Goal: Task Accomplishment & Management: Manage account settings

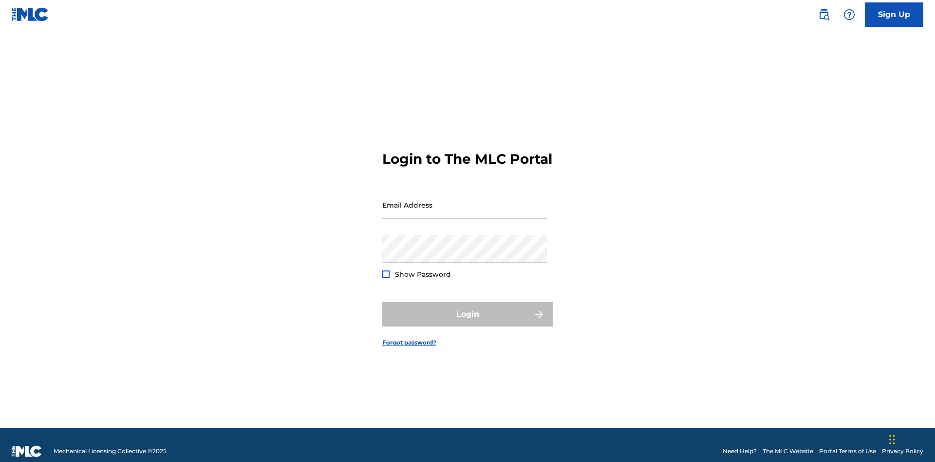
scroll to position [13, 0]
click at [464, 200] on input "Email Address" at bounding box center [464, 205] width 165 height 28
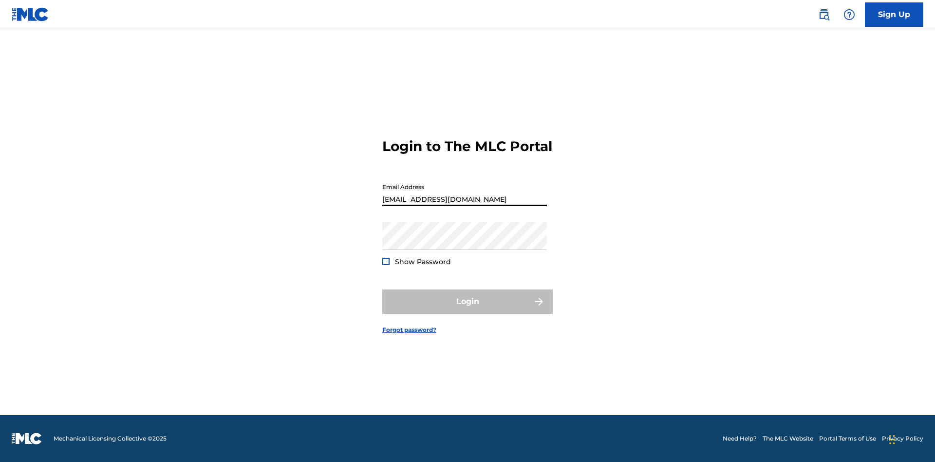
type input "Duke.McTesterson@gmail.com"
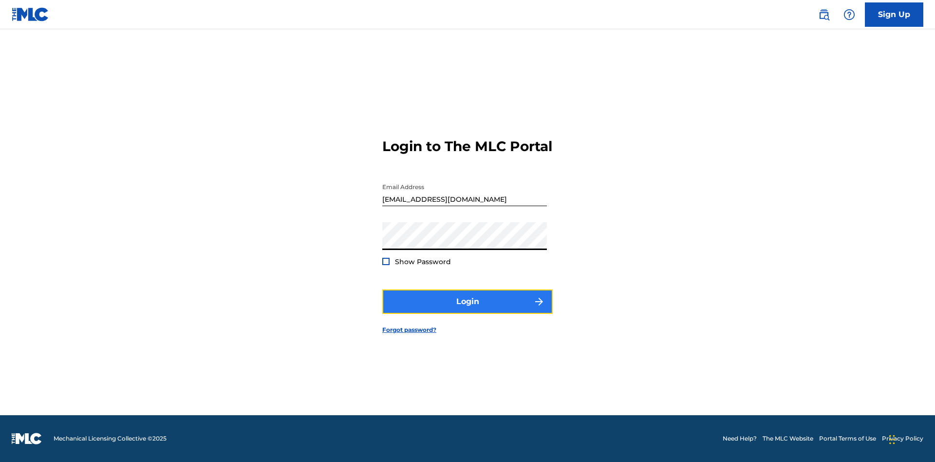
click at [467, 310] on button "Login" at bounding box center [467, 301] width 170 height 24
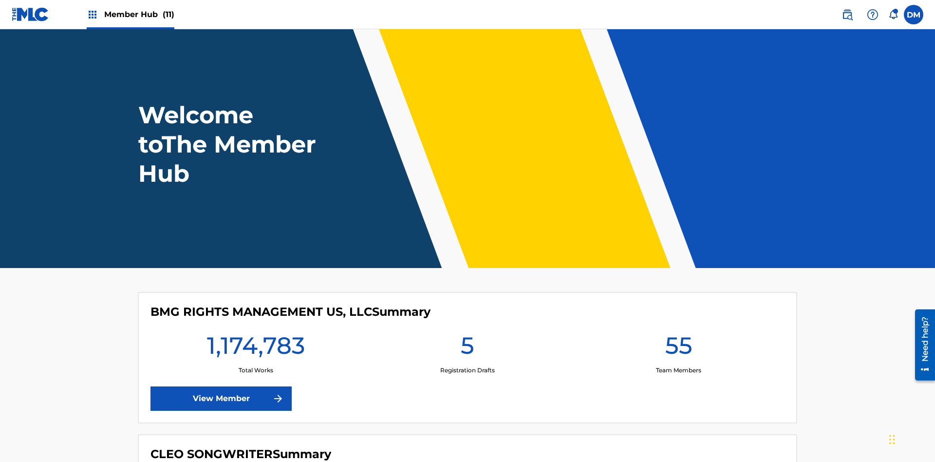
click at [139, 14] on span "Member Hub (11)" at bounding box center [139, 14] width 70 height 11
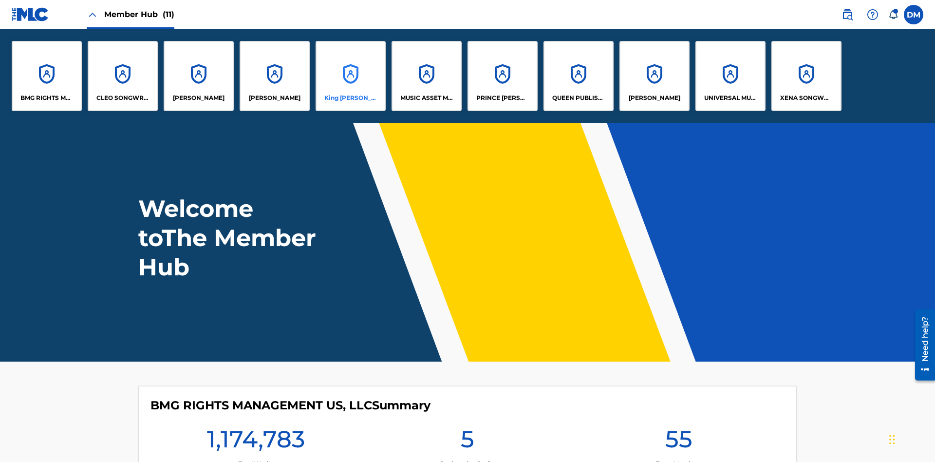
click at [350, 98] on p "King McTesterson" at bounding box center [350, 97] width 53 height 9
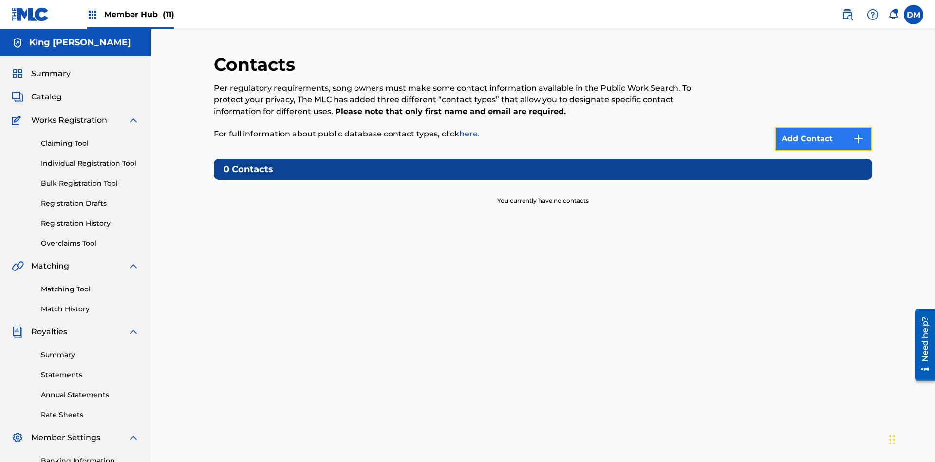
click at [858, 133] on img at bounding box center [859, 139] width 12 height 12
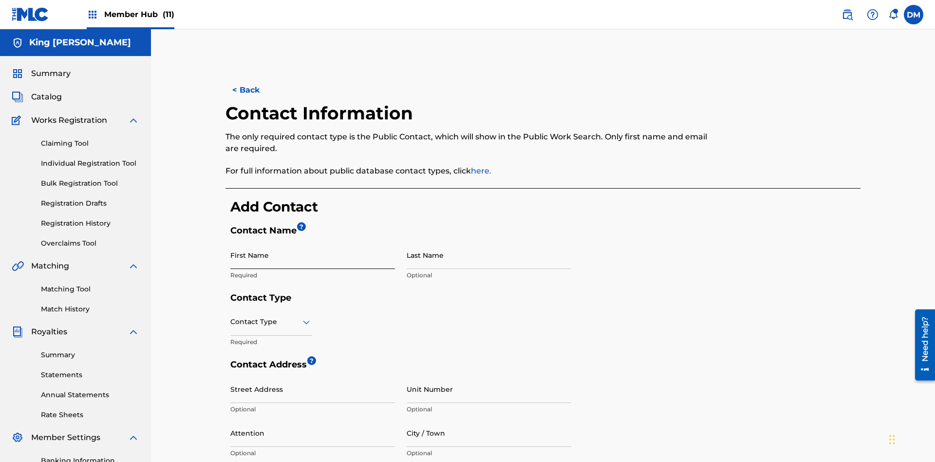
click at [313, 241] on input "First Name" at bounding box center [312, 255] width 165 height 28
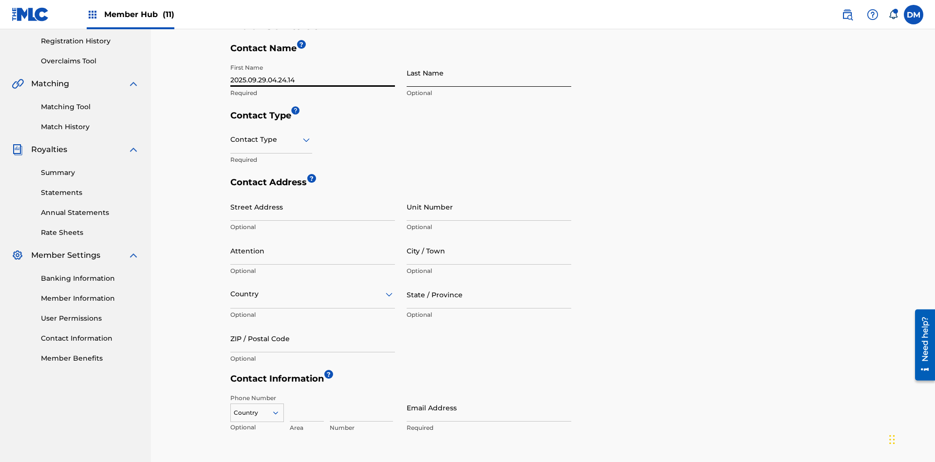
type input "2025.09.29.04.24.14"
click at [489, 73] on input "Last Name" at bounding box center [489, 73] width 165 height 28
type input "2025.09.29.04.24.14"
click at [231, 134] on input "text" at bounding box center [231, 139] width 2 height 10
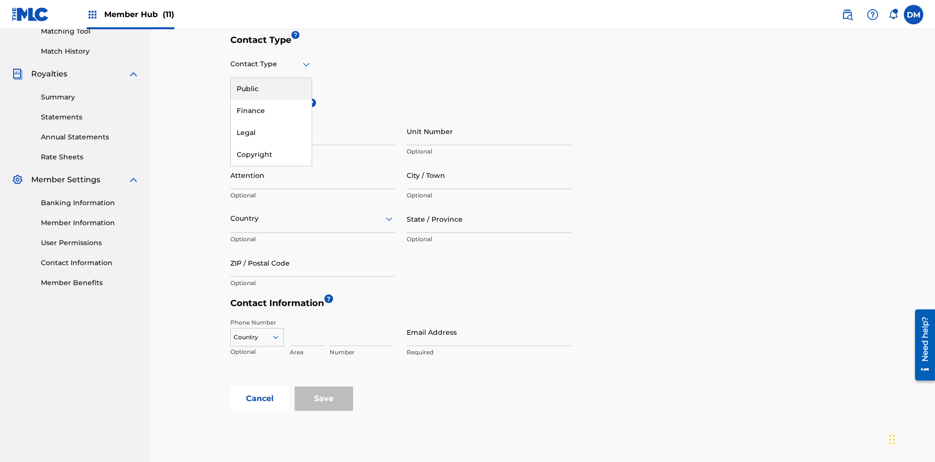
click at [271, 89] on div "Public" at bounding box center [271, 89] width 81 height 22
click at [489, 318] on input "Email Address" at bounding box center [489, 332] width 165 height 28
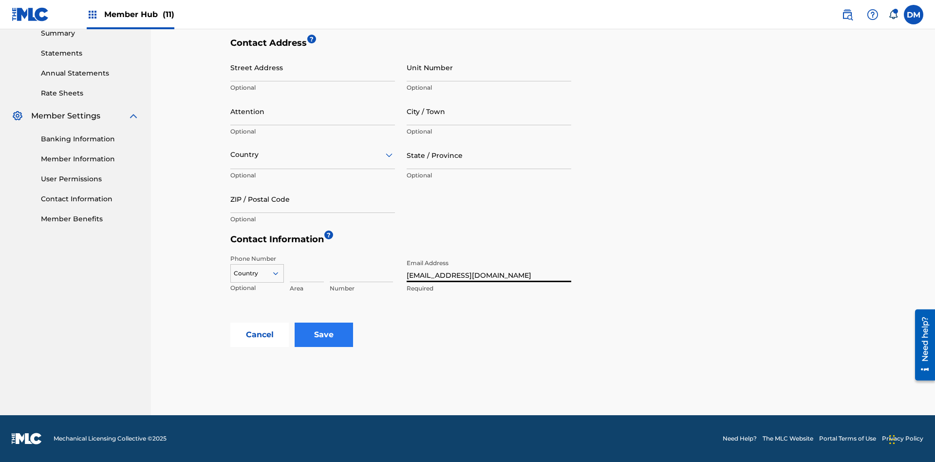
type input "tester@email.com"
click at [324, 334] on input "Save" at bounding box center [324, 334] width 58 height 24
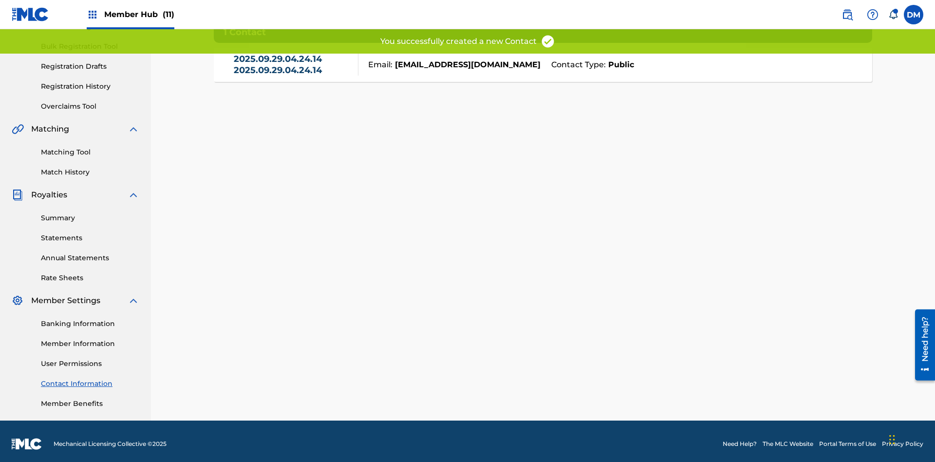
click at [293, 69] on link "2025.09.29.04.24.14 2025.09.29.04.24.14" at bounding box center [294, 65] width 120 height 22
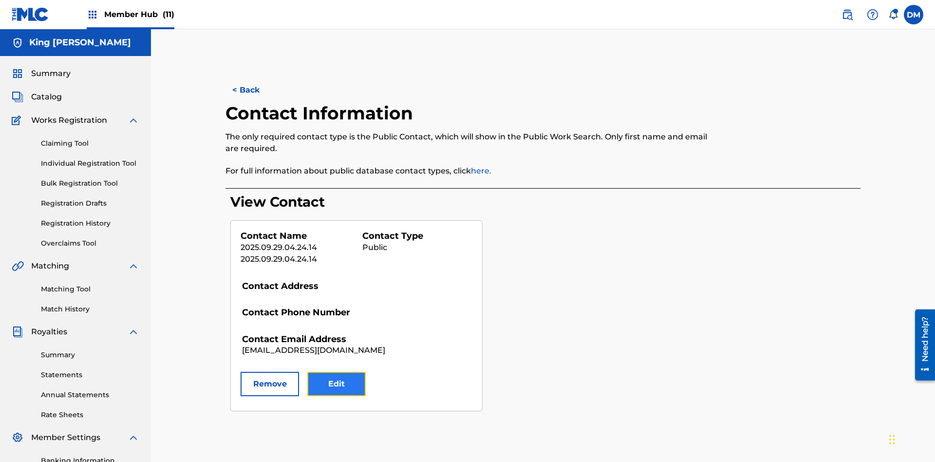
click at [336, 371] on button "Edit" at bounding box center [336, 383] width 58 height 24
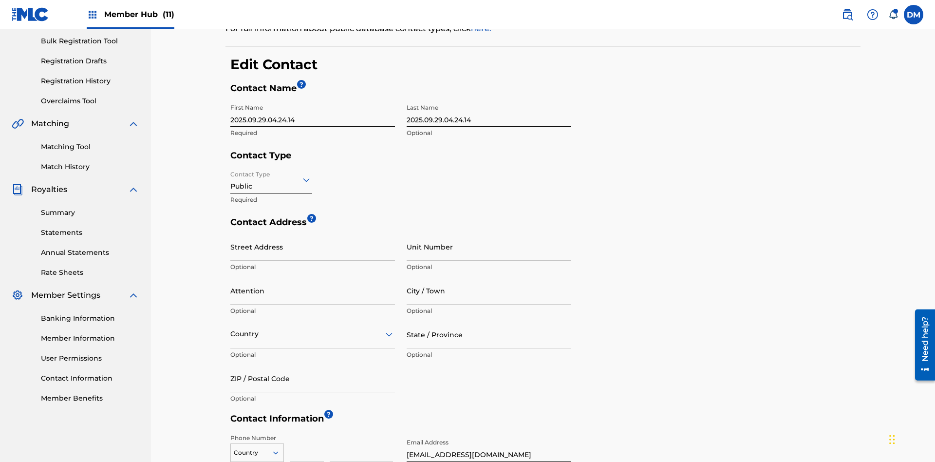
scroll to position [182, 0]
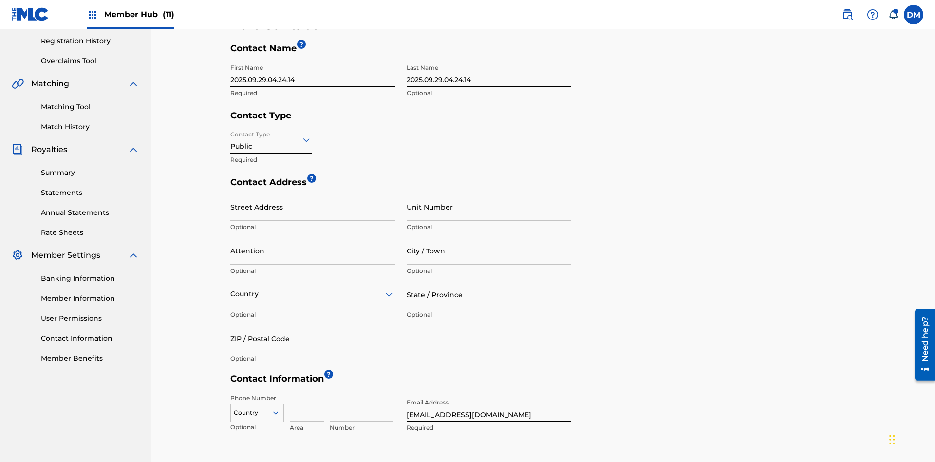
click at [313, 73] on input "2025.09.29.04.24.14" at bounding box center [312, 73] width 165 height 28
type input "2025.09.29.04.26.08"
click at [489, 73] on input "2025.09.29.04.24.14" at bounding box center [489, 73] width 165 height 28
type input "2025.09.29.04.26.08"
click at [231, 134] on input "Contact Type" at bounding box center [231, 139] width 2 height 10
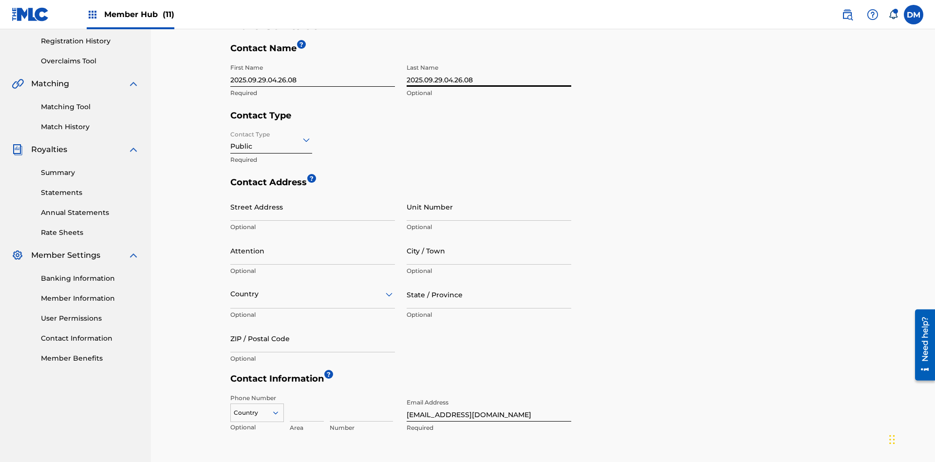
scroll to position [258, 0]
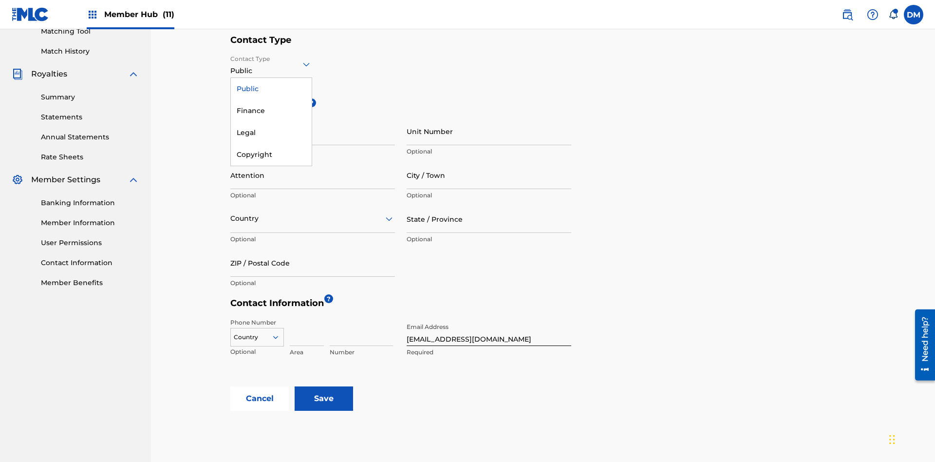
click at [271, 111] on div "Finance" at bounding box center [271, 111] width 81 height 22
click at [489, 161] on input "City / Town" at bounding box center [489, 175] width 165 height 28
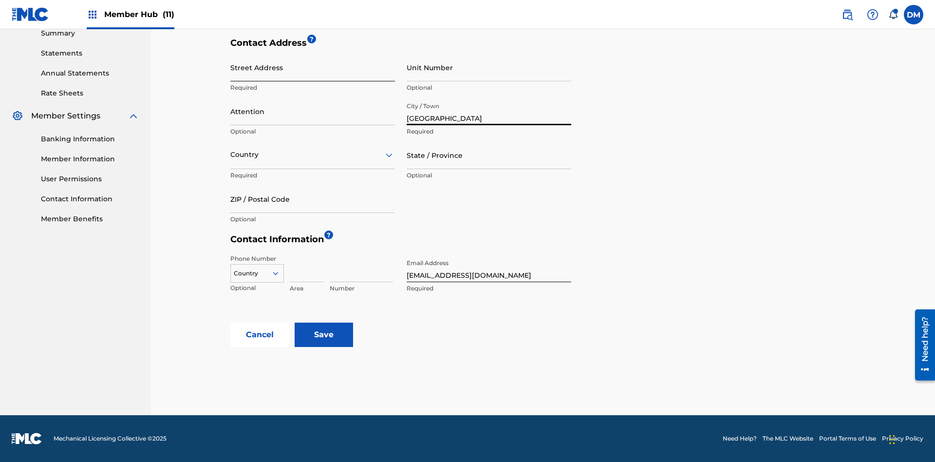
type input "North Sydney"
click at [313, 73] on input "Street Address" at bounding box center [312, 68] width 165 height 28
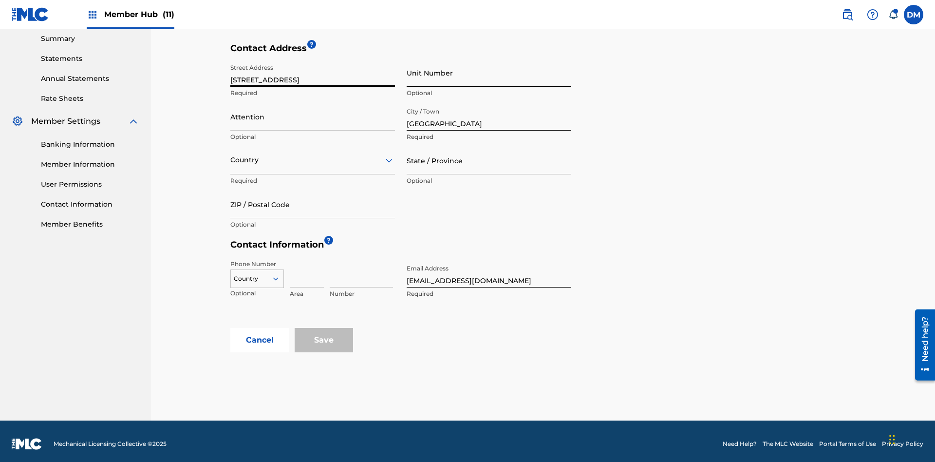
type input "900 Second Avenue"
click at [489, 73] on input "Unit Number" at bounding box center [489, 73] width 165 height 28
type input "77"
click at [313, 111] on input "Attention" at bounding box center [312, 117] width 165 height 28
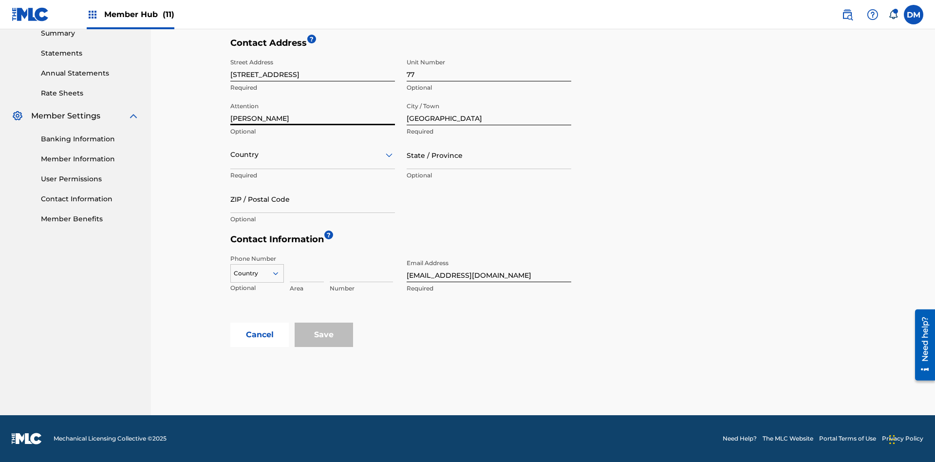
type input "Kim Miller"
click at [231, 154] on input "text" at bounding box center [231, 154] width 2 height 10
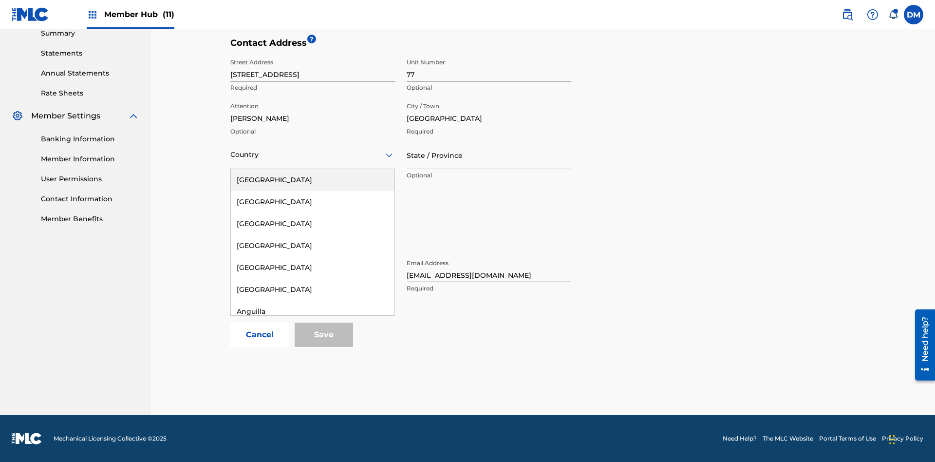
click at [313, 432] on div "Australia" at bounding box center [313, 421] width 164 height 22
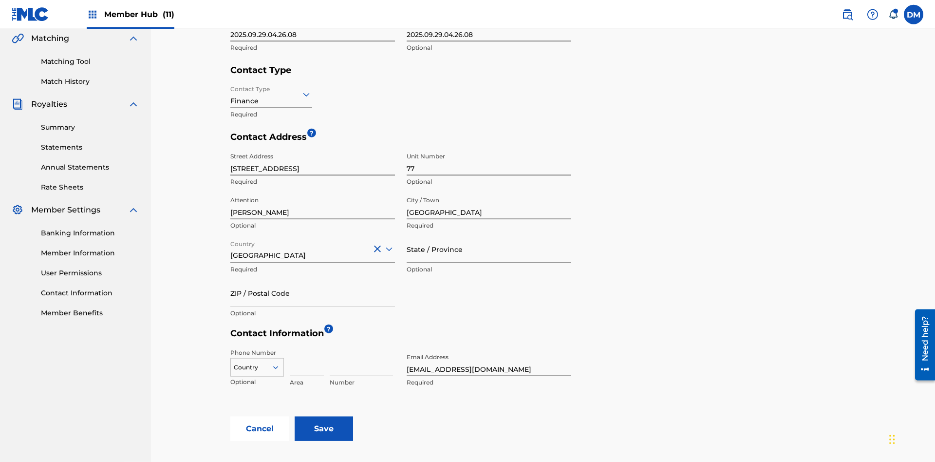
click at [489, 235] on input "State / Province" at bounding box center [489, 249] width 165 height 28
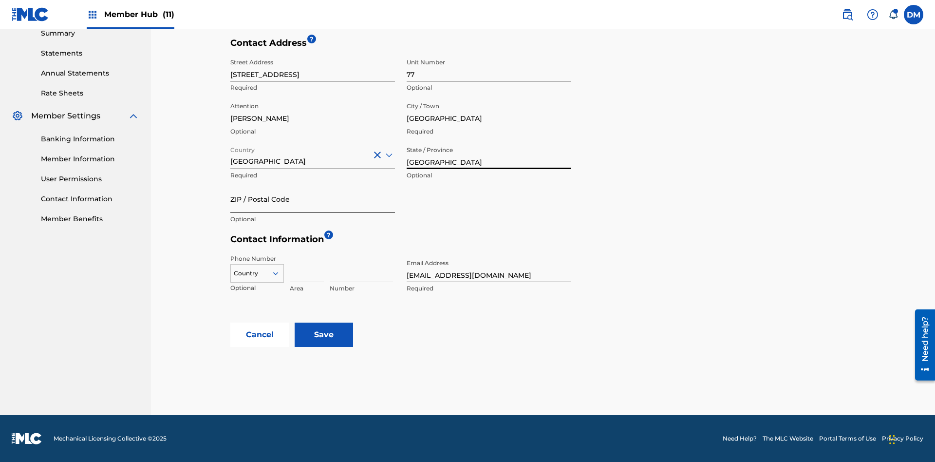
type input "NSW"
click at [313, 199] on input "ZIP / Postal Code" at bounding box center [312, 199] width 165 height 28
type input "2060"
click at [279, 273] on icon at bounding box center [275, 273] width 9 height 9
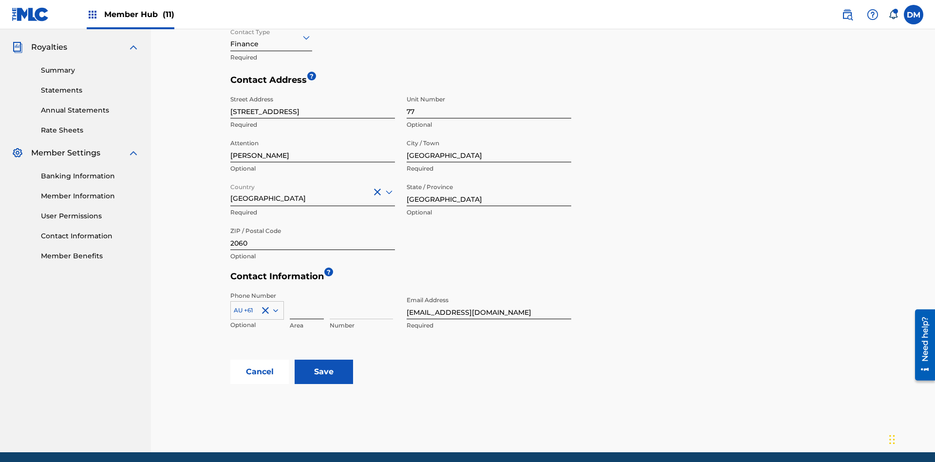
click at [307, 291] on input at bounding box center [307, 305] width 34 height 28
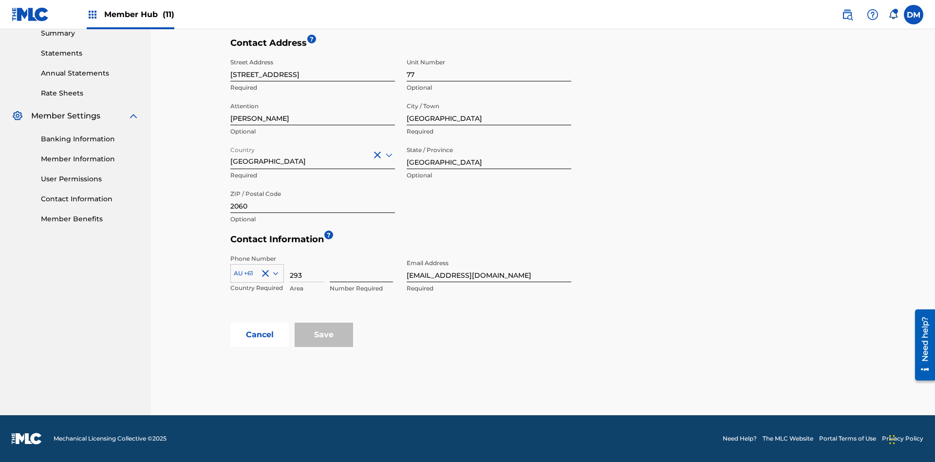
type input "293"
click at [361, 268] on input at bounding box center [361, 268] width 63 height 28
type input "9199000"
click at [489, 268] on input "tester@email.com" at bounding box center [489, 268] width 165 height 28
type input "itPro@email.com"
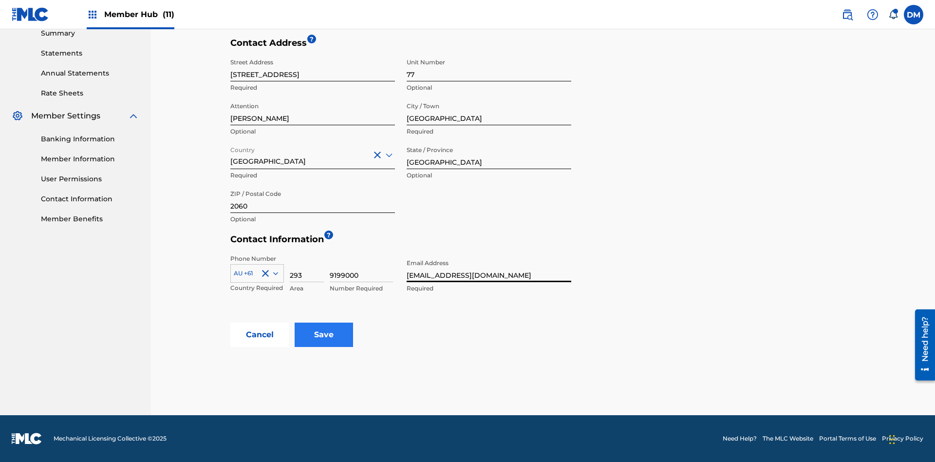
click at [324, 334] on input "Save" at bounding box center [324, 334] width 58 height 24
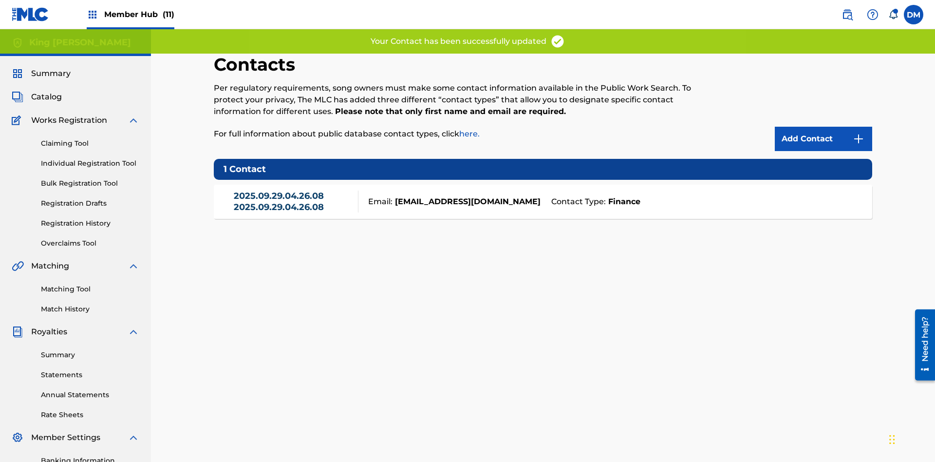
scroll to position [137, 0]
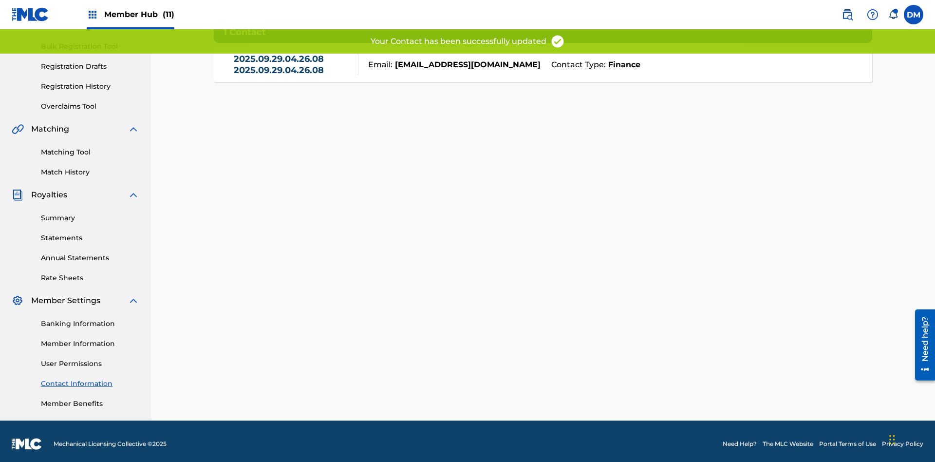
click at [293, 69] on link "2025.09.29.04.26.08 2025.09.29.04.26.08" at bounding box center [294, 65] width 120 height 22
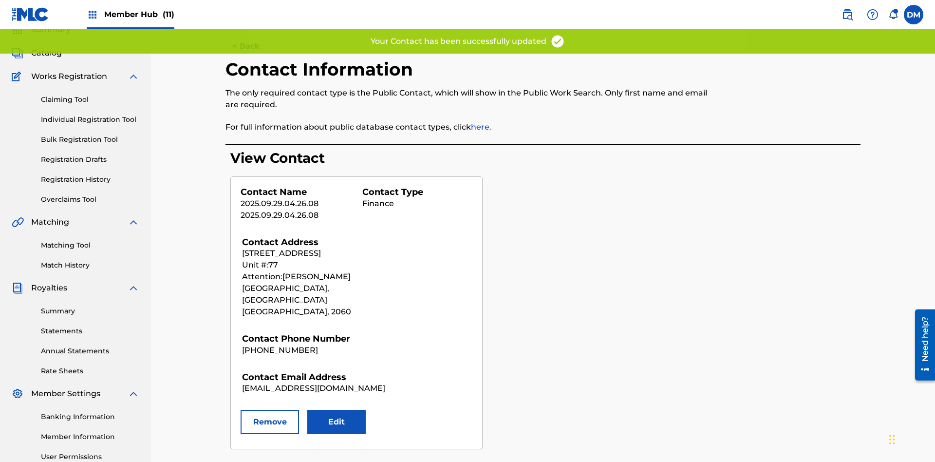
scroll to position [142, 0]
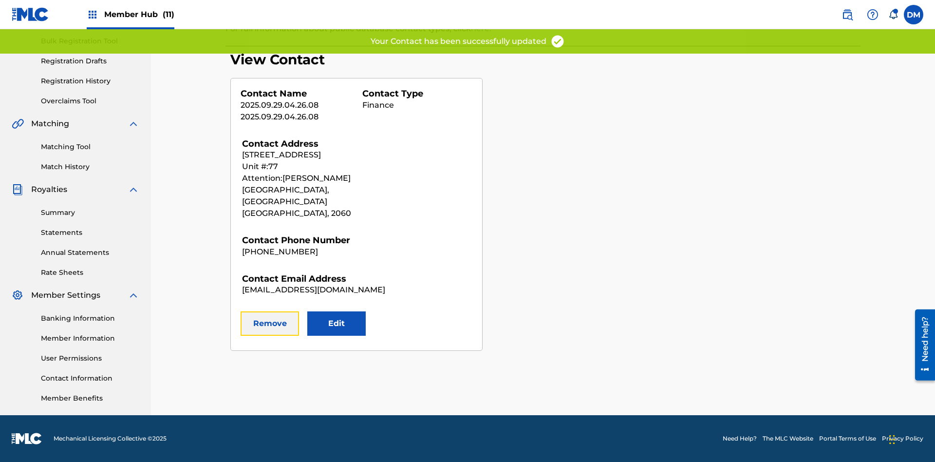
click at [270, 312] on button "Remove" at bounding box center [270, 323] width 58 height 24
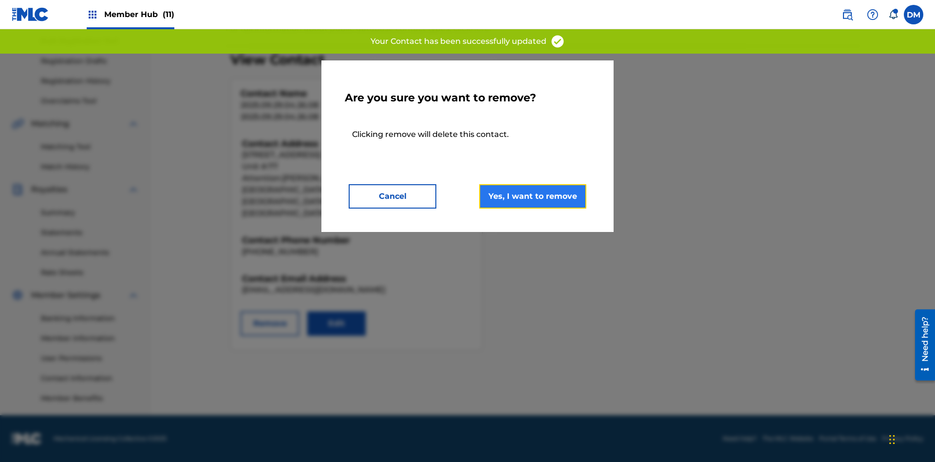
click at [533, 196] on button "Yes, I want to remove" at bounding box center [532, 196] width 107 height 24
